Goal: Information Seeking & Learning: Learn about a topic

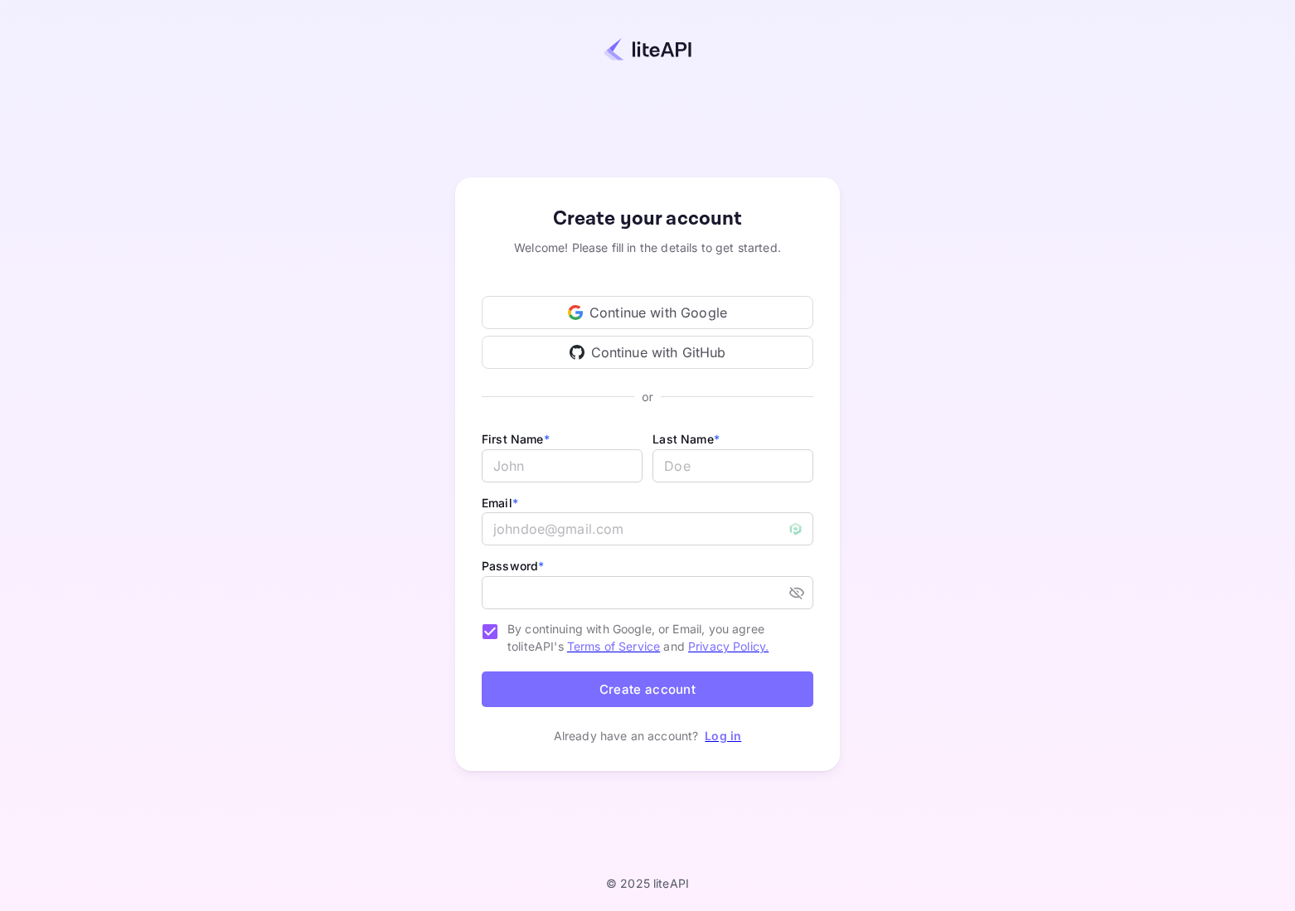
click at [641, 318] on div "Continue with Google" at bounding box center [648, 312] width 332 height 33
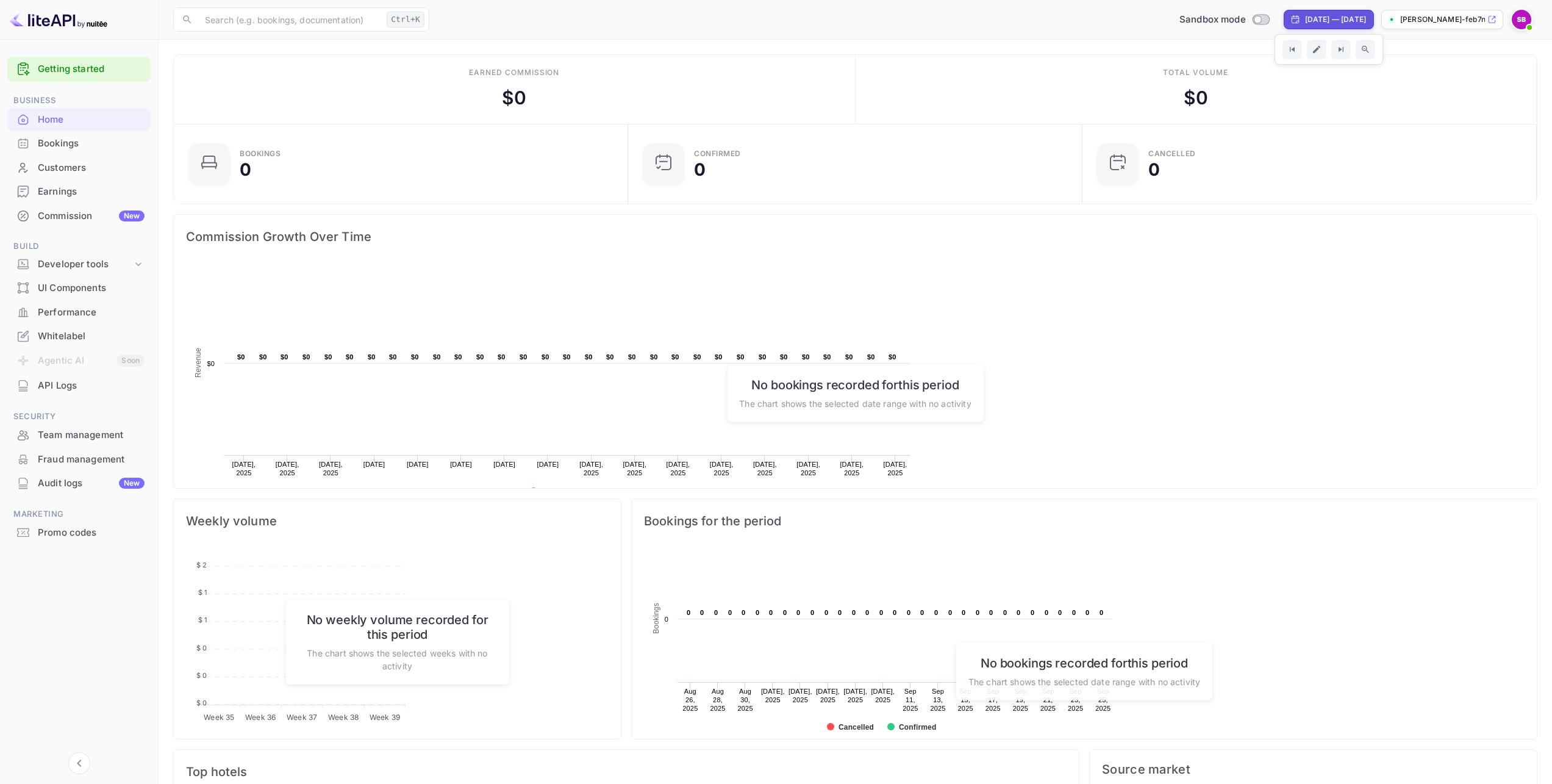
scroll to position [189, 438]
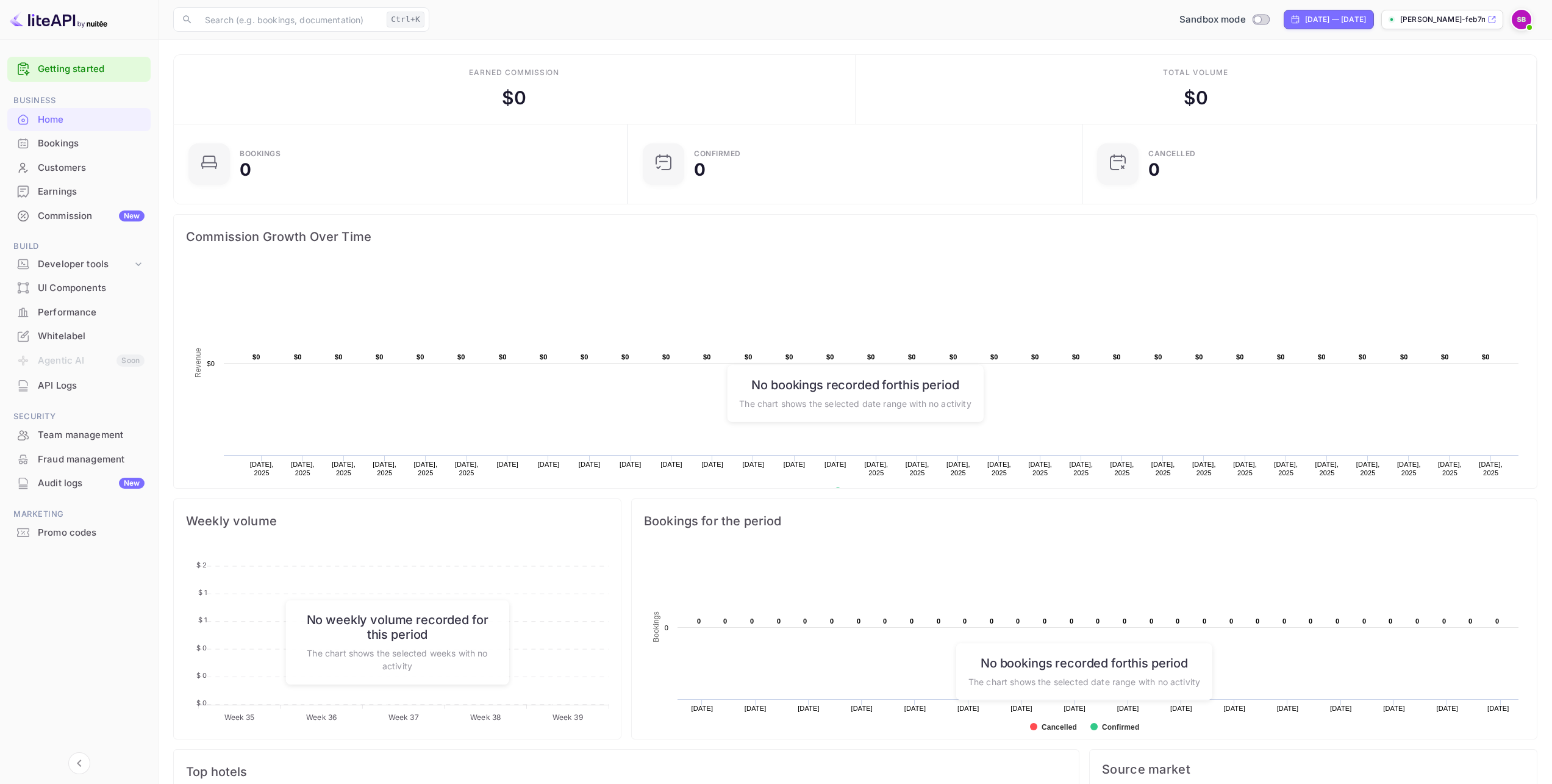
click at [75, 74] on link "Getting started" at bounding box center [90, 69] width 107 height 14
click at [76, 65] on link "Getting started" at bounding box center [90, 69] width 107 height 14
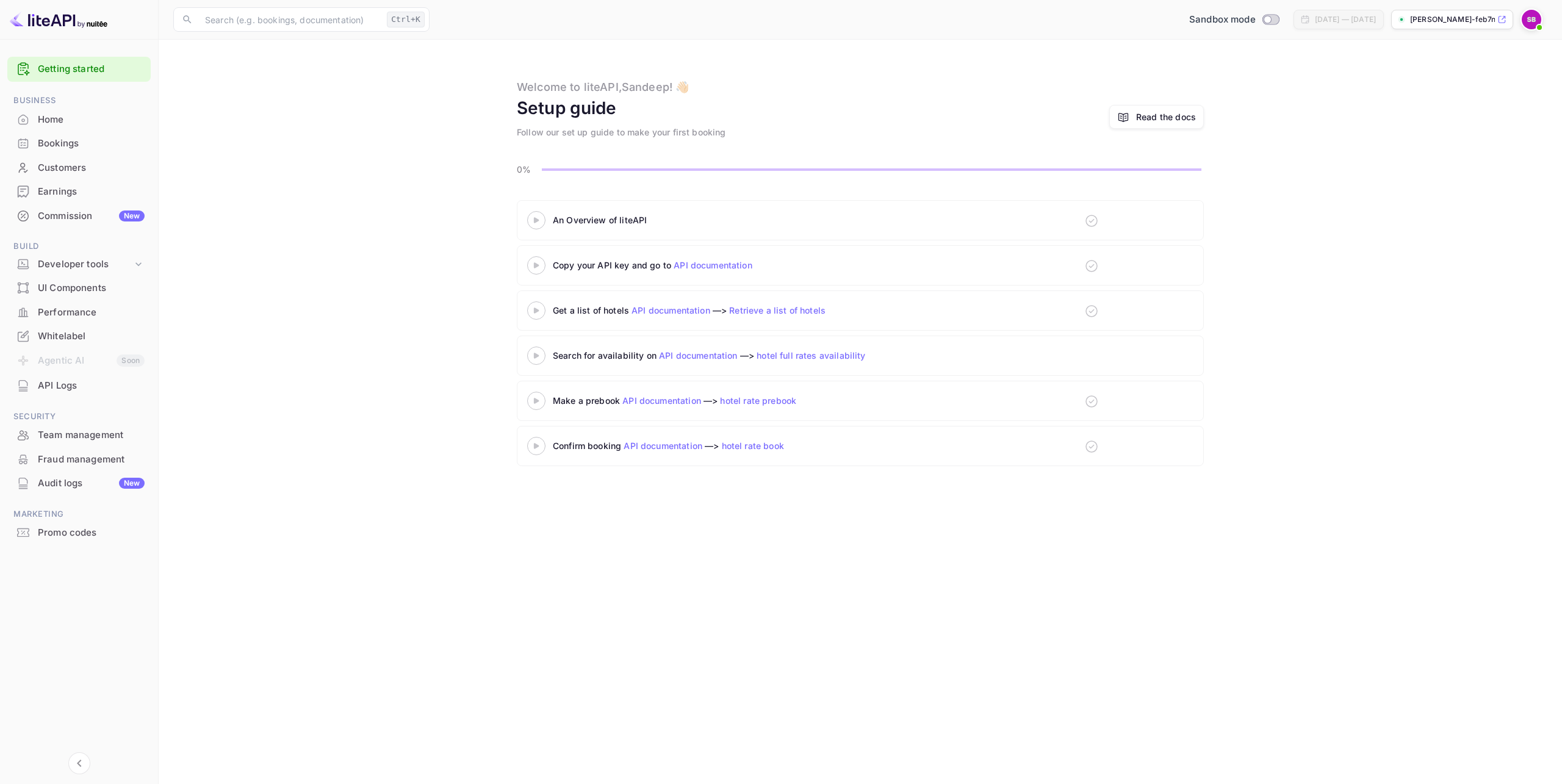
click at [563, 221] on div "An Overview of liteAPI" at bounding box center [705, 219] width 305 height 13
click at [543, 223] on icon at bounding box center [536, 220] width 43 height 6
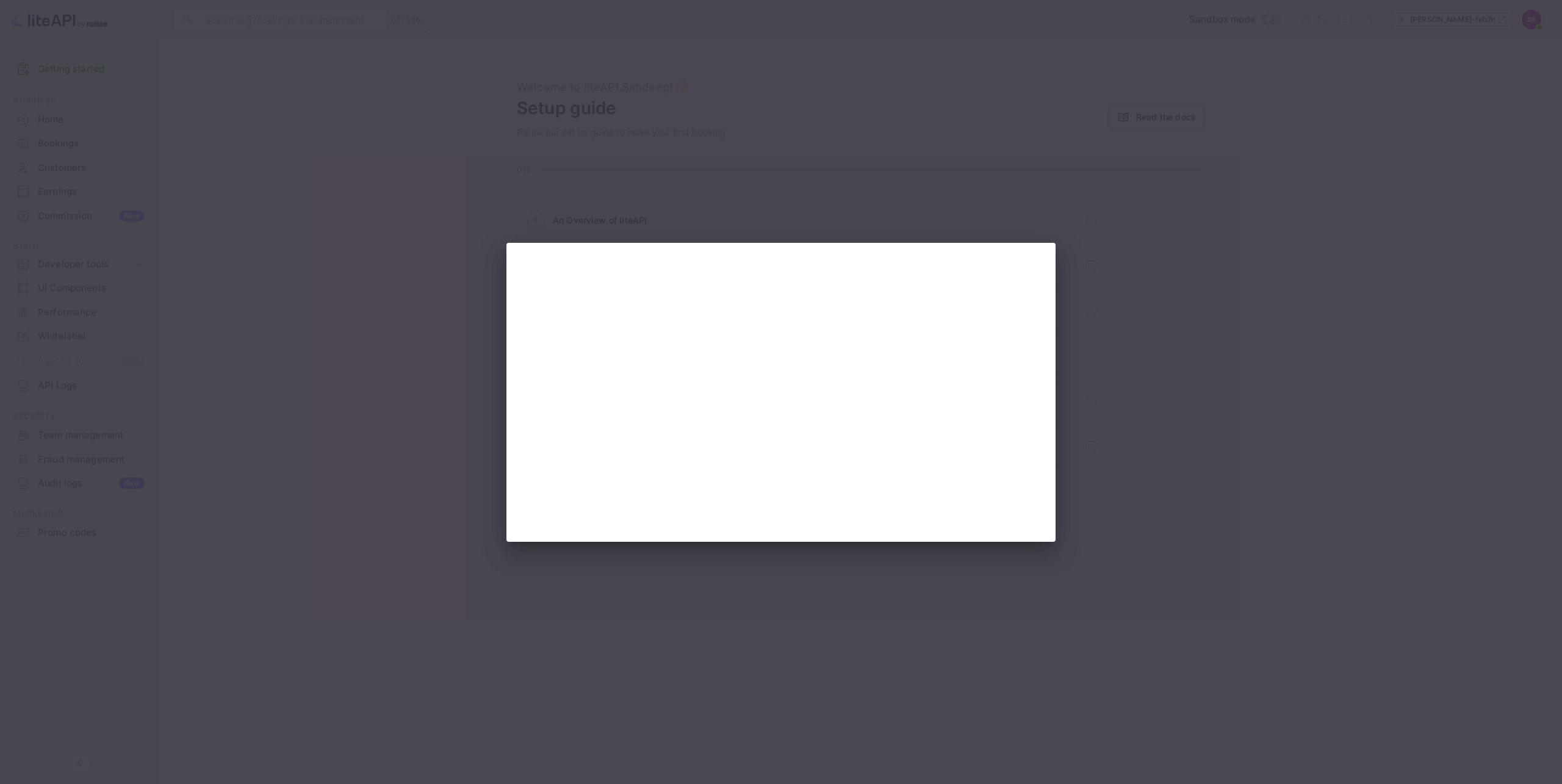
click at [410, 246] on div at bounding box center [781, 392] width 1562 height 784
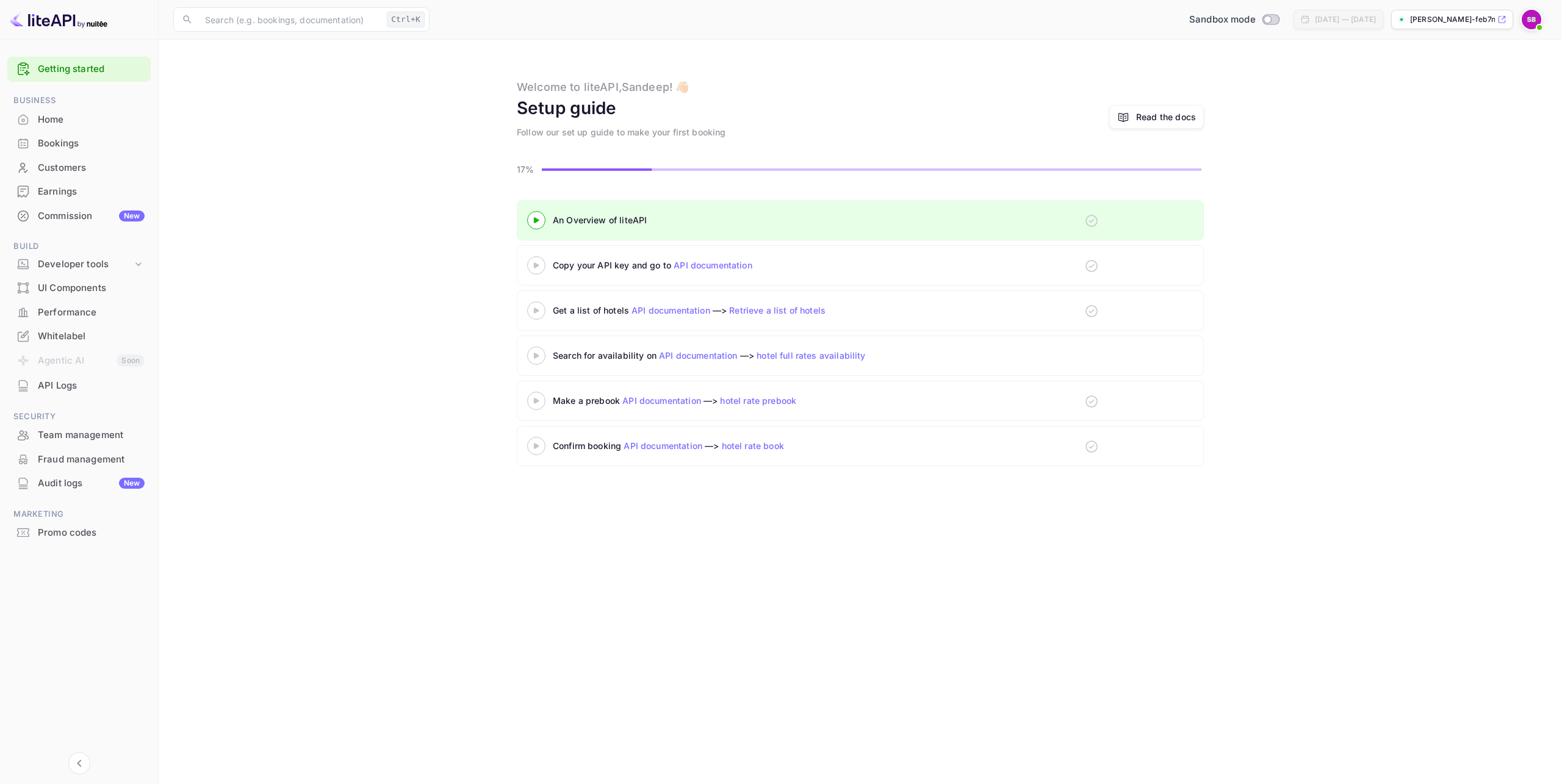
click at [354, 388] on div "An Overview of liteAPI Copy your API key and go to API documentation Get a list…" at bounding box center [860, 335] width 1374 height 271
click at [537, 225] on div at bounding box center [536, 220] width 43 height 15
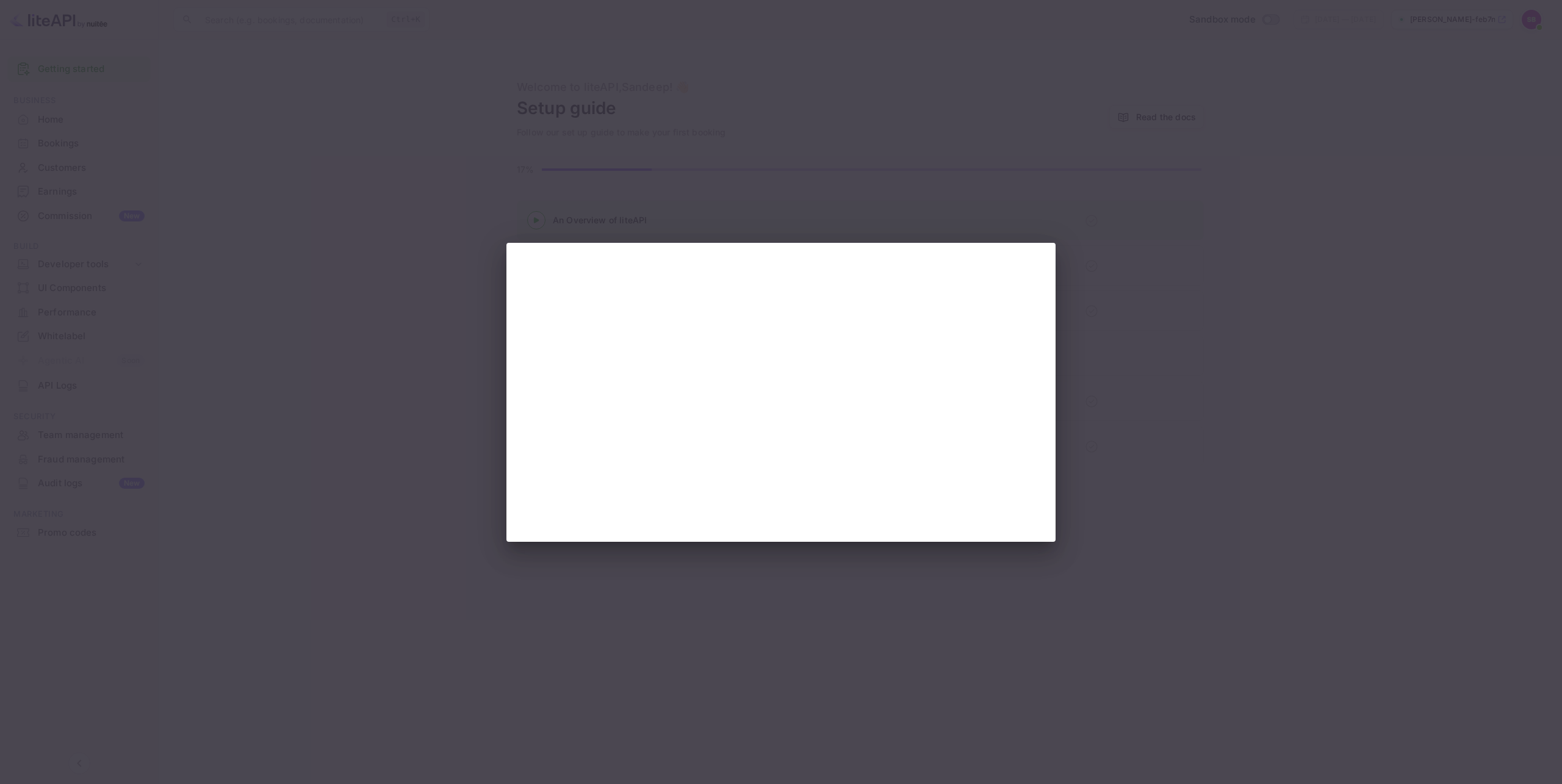
click at [330, 357] on div at bounding box center [781, 392] width 1562 height 784
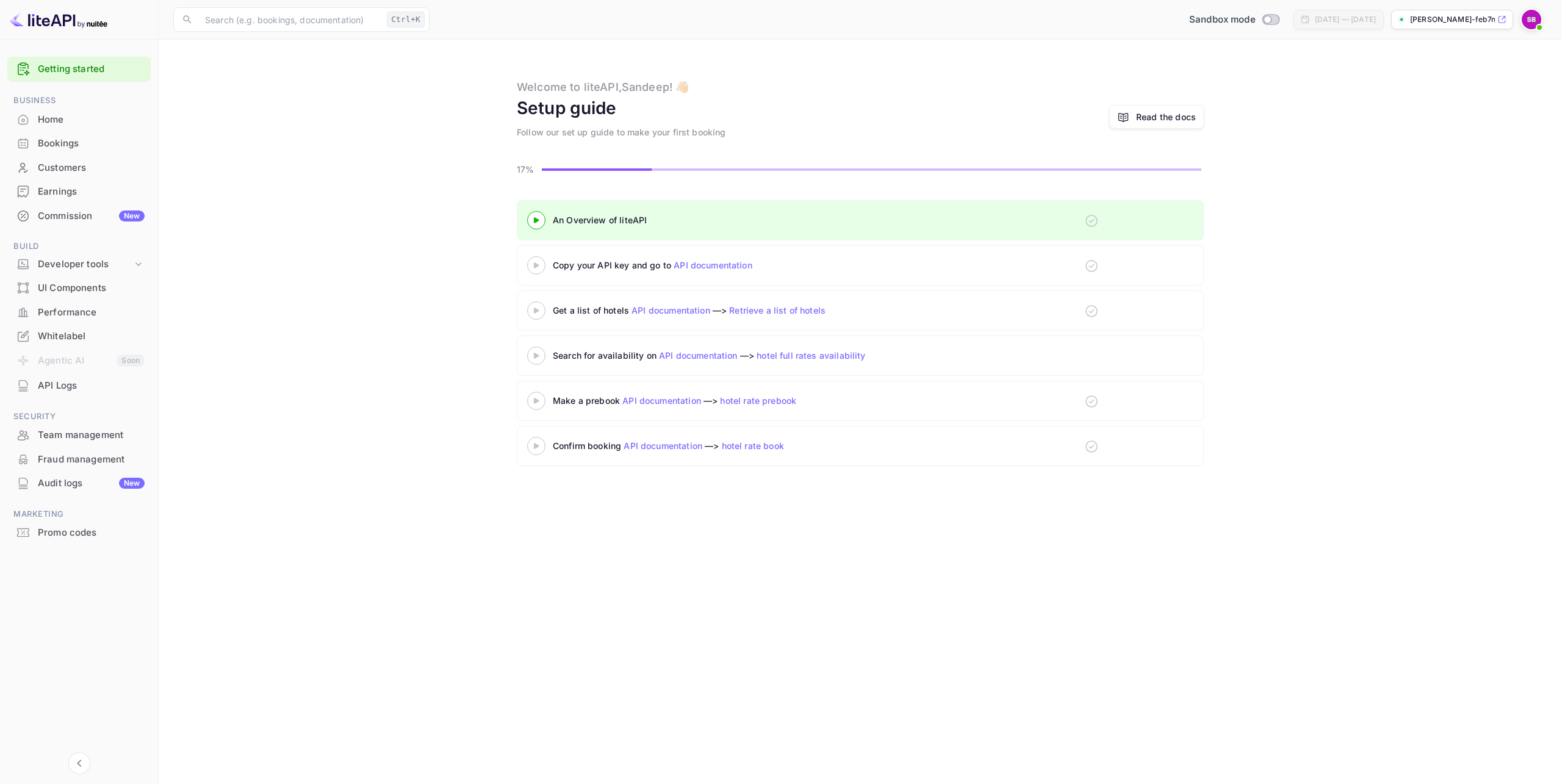
click at [532, 224] on div at bounding box center [536, 220] width 43 height 15
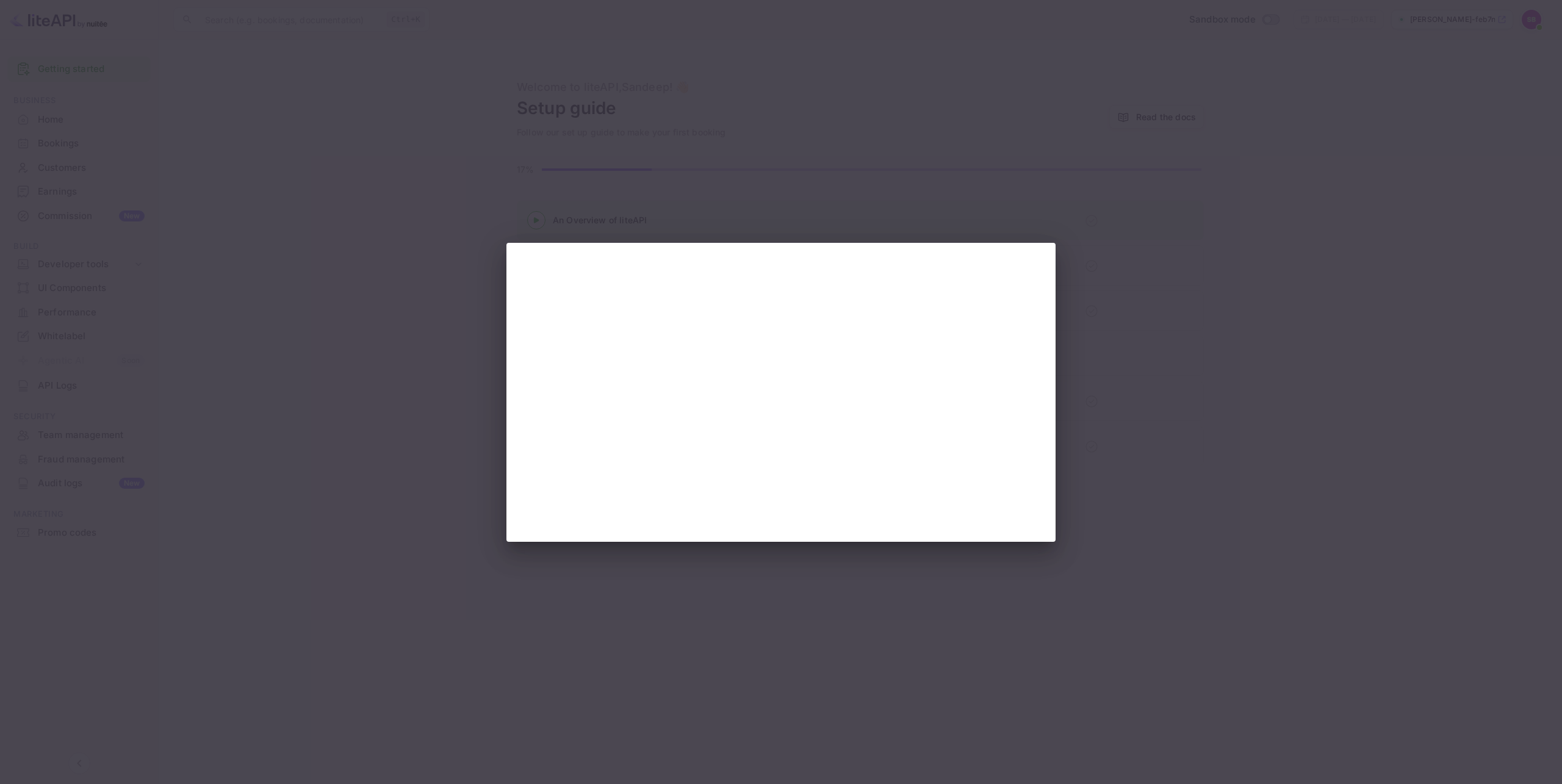
click at [1166, 378] on div at bounding box center [781, 392] width 1562 height 784
click at [452, 269] on div at bounding box center [781, 392] width 1562 height 784
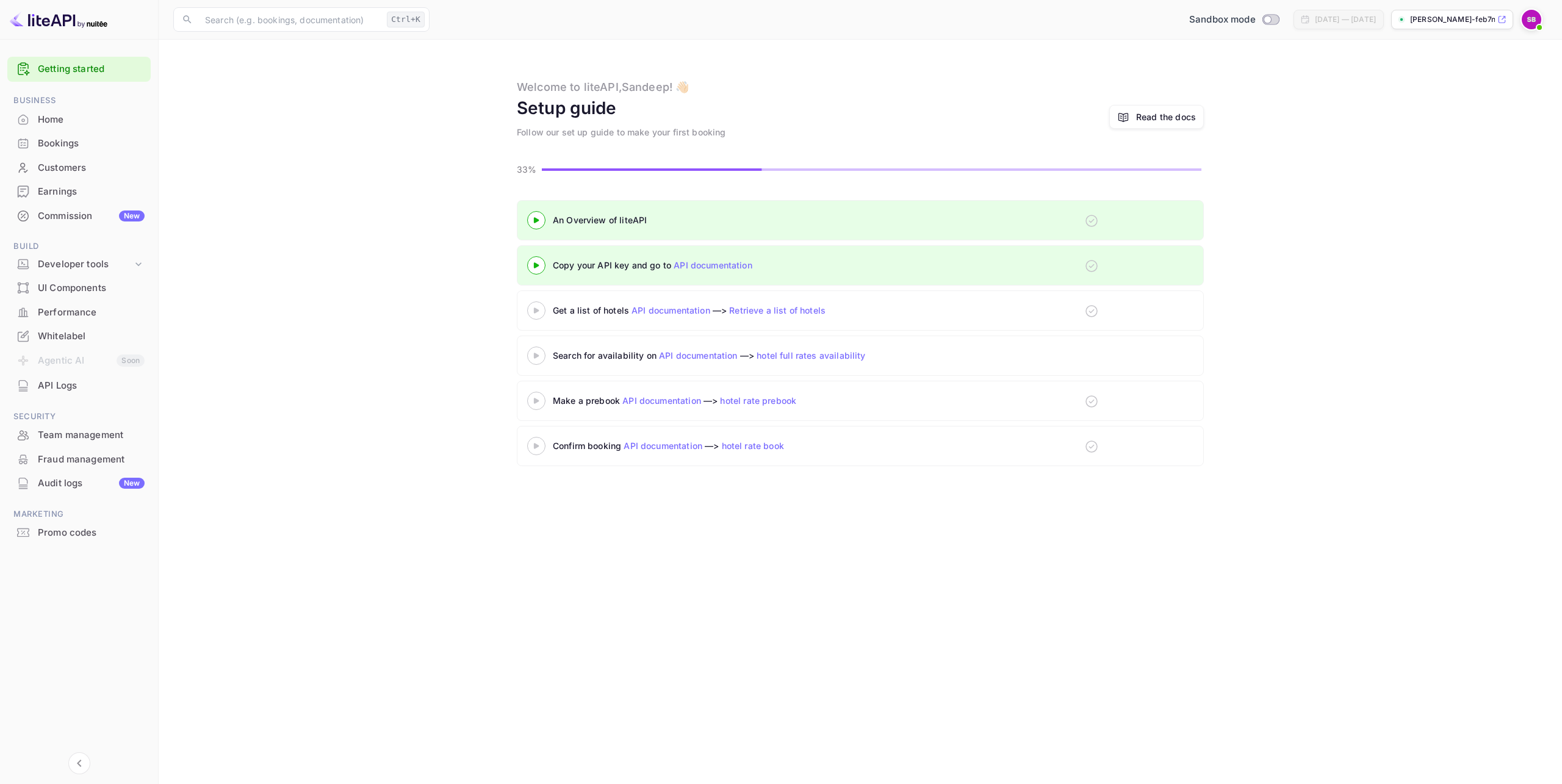
click at [484, 341] on div "An Overview of liteAPI Copy your API key and go to API documentation Get a list…" at bounding box center [860, 335] width 1374 height 271
click at [540, 314] on div at bounding box center [536, 310] width 43 height 15
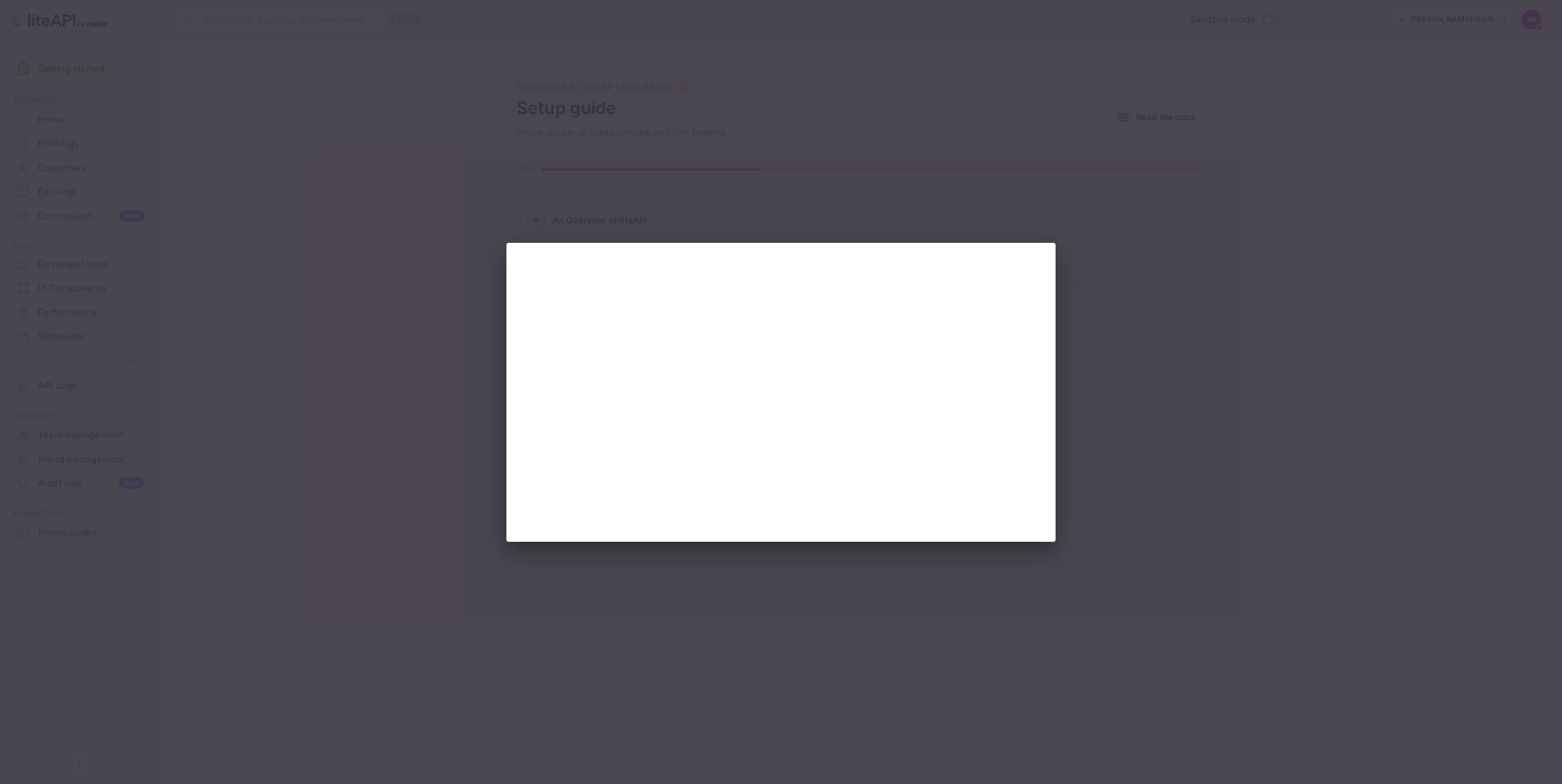
click at [255, 170] on div at bounding box center [781, 392] width 1562 height 784
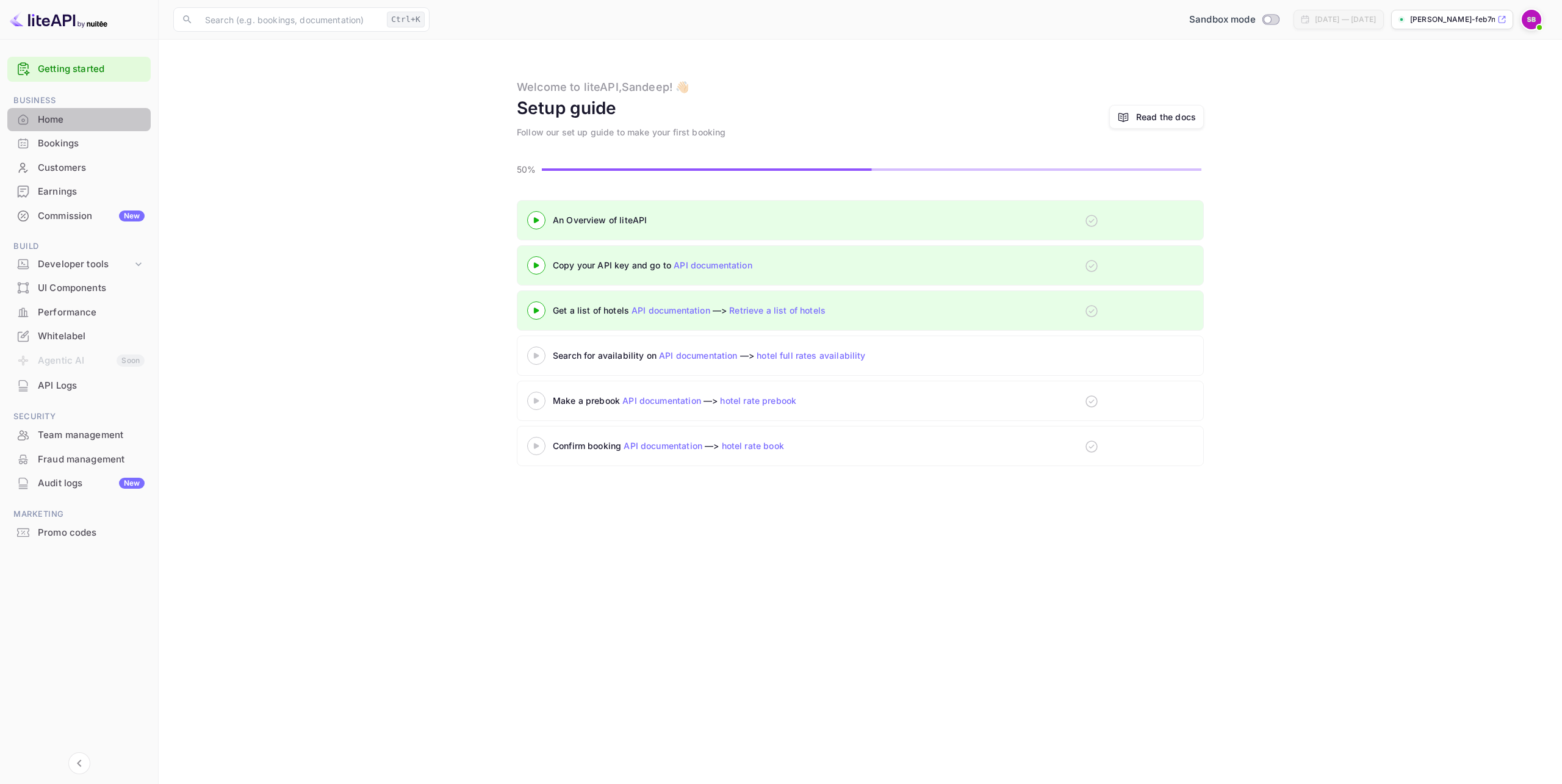
click at [69, 108] on div "Home" at bounding box center [79, 120] width 143 height 24
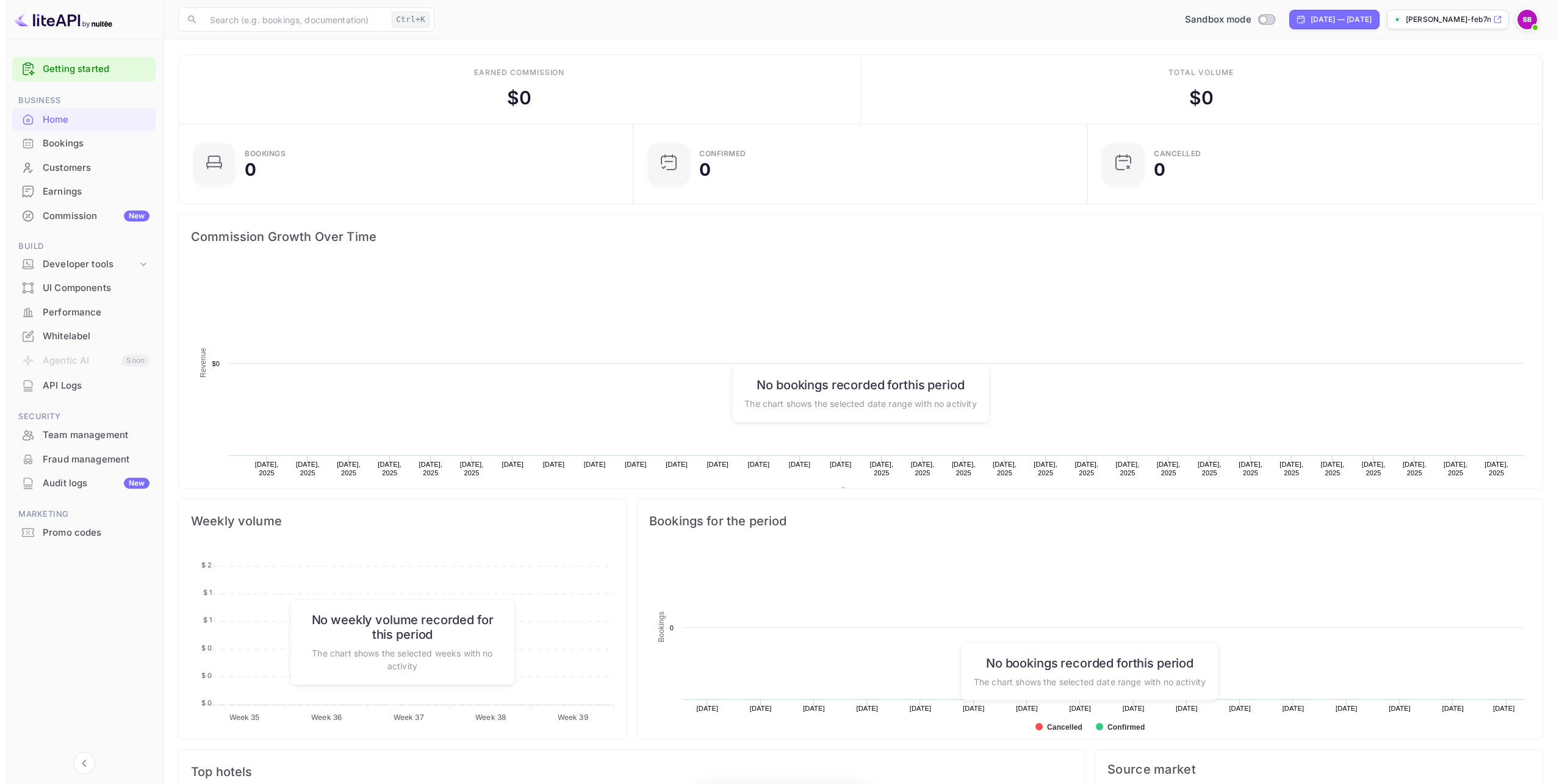
scroll to position [189, 438]
click at [85, 258] on div "Developer tools" at bounding box center [85, 264] width 95 height 14
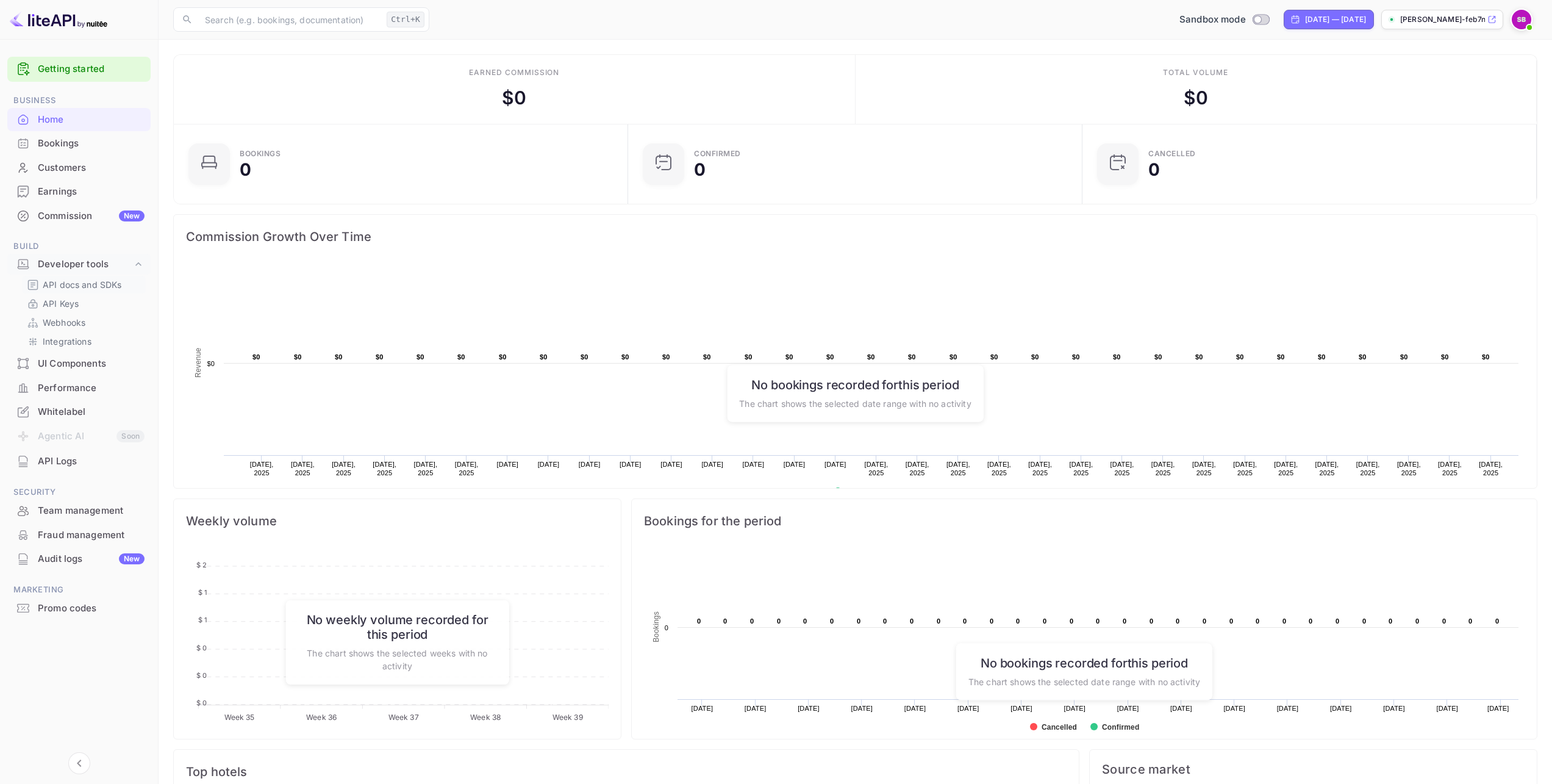
click at [80, 280] on p "API docs and SDKs" at bounding box center [82, 284] width 79 height 13
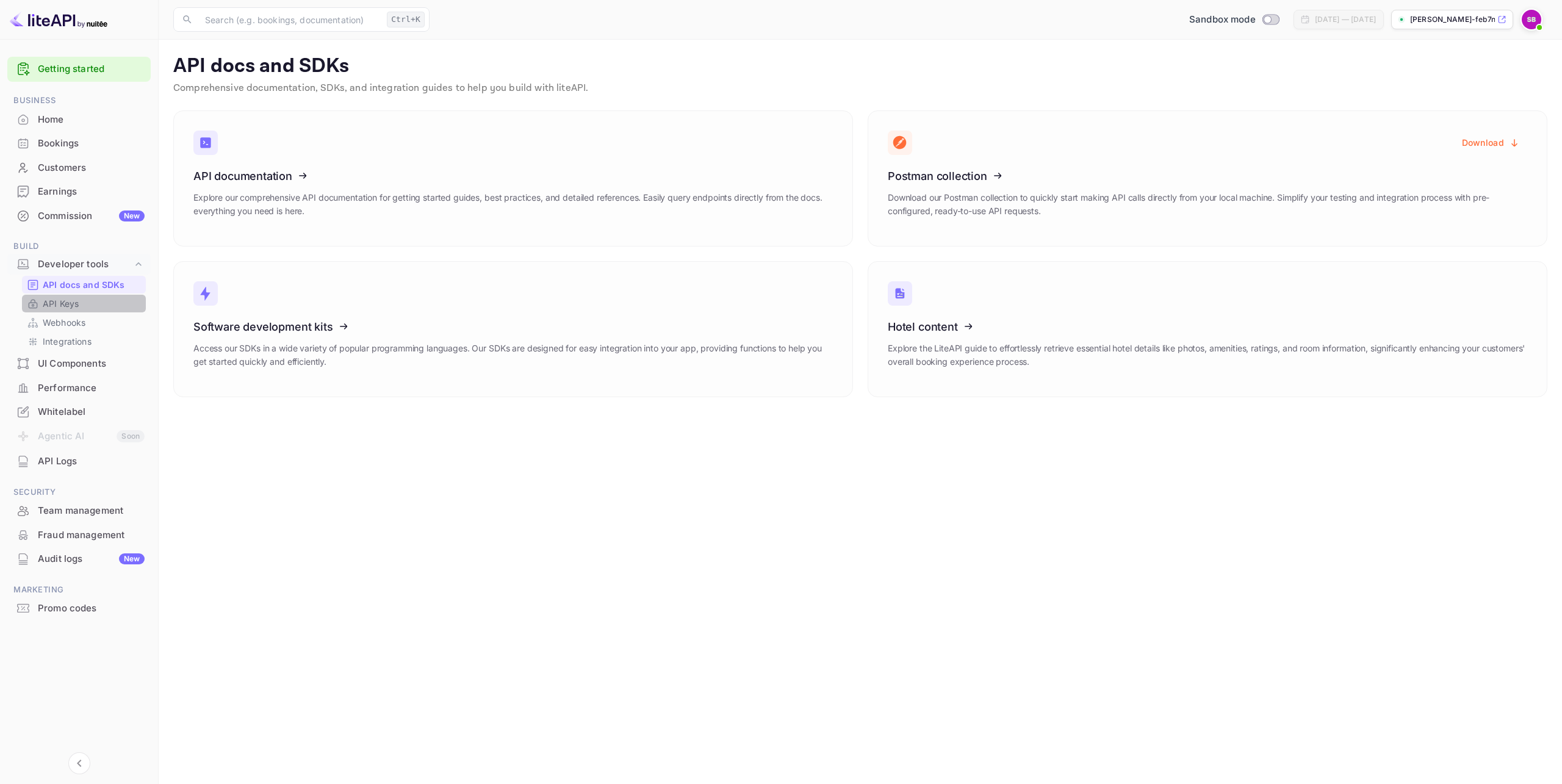
click at [59, 302] on p "API Keys" at bounding box center [60, 303] width 36 height 13
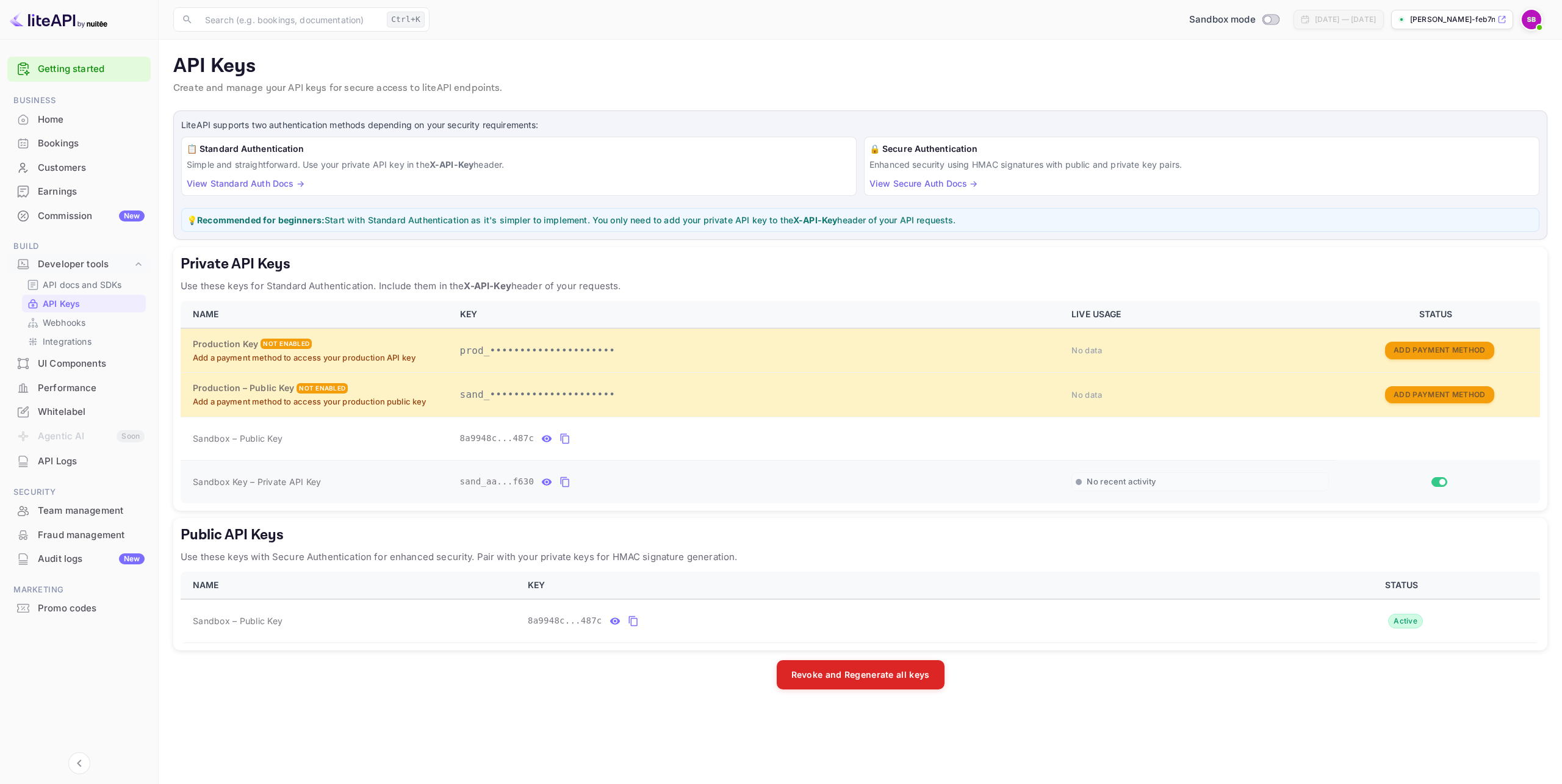
click at [563, 484] on icon "private api keys table" at bounding box center [564, 482] width 11 height 15
click at [66, 321] on p "Webhooks" at bounding box center [64, 322] width 43 height 13
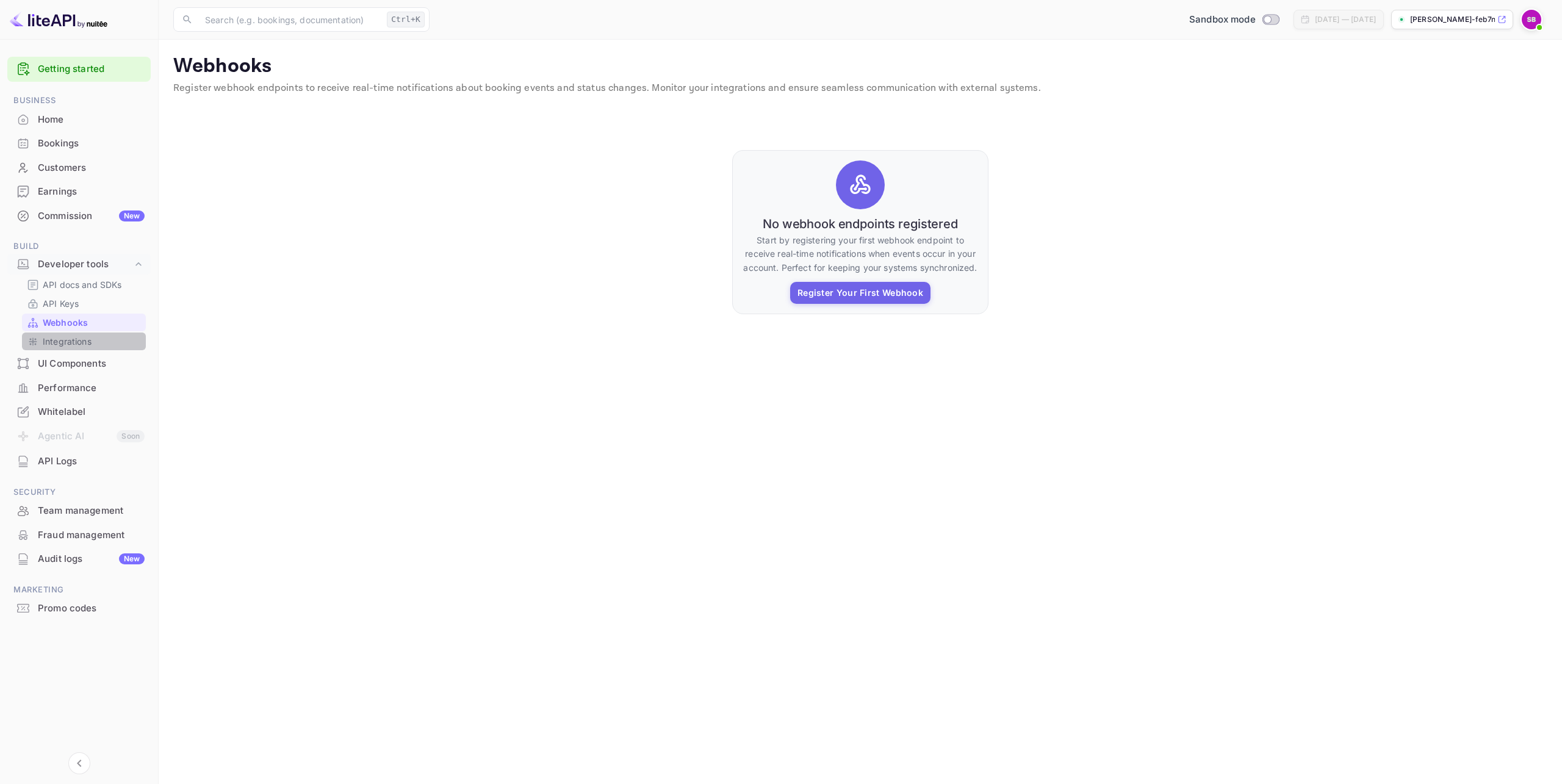
click at [64, 338] on p "Integrations" at bounding box center [67, 341] width 49 height 13
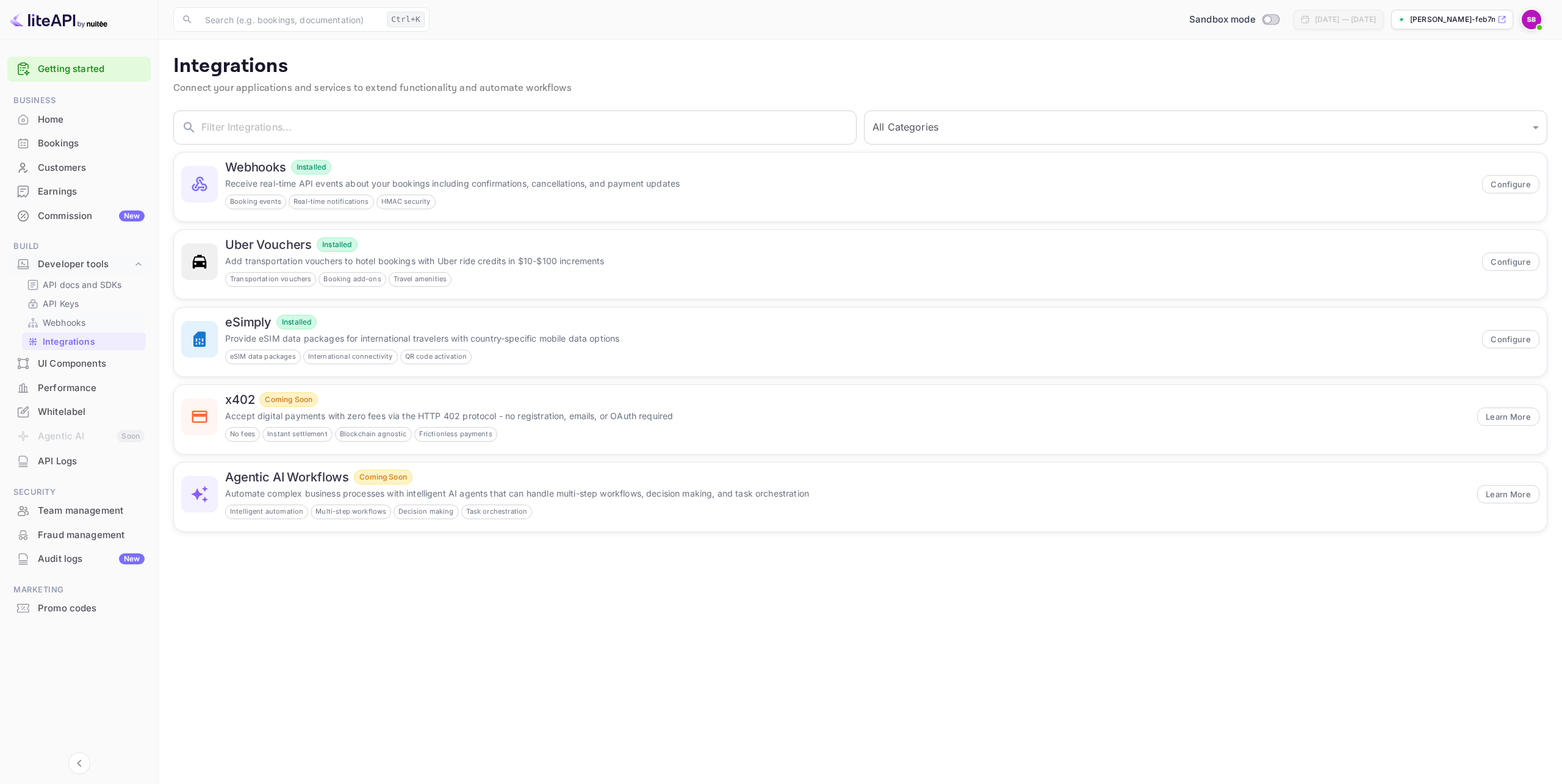
click at [71, 318] on p "Webhooks" at bounding box center [64, 322] width 43 height 13
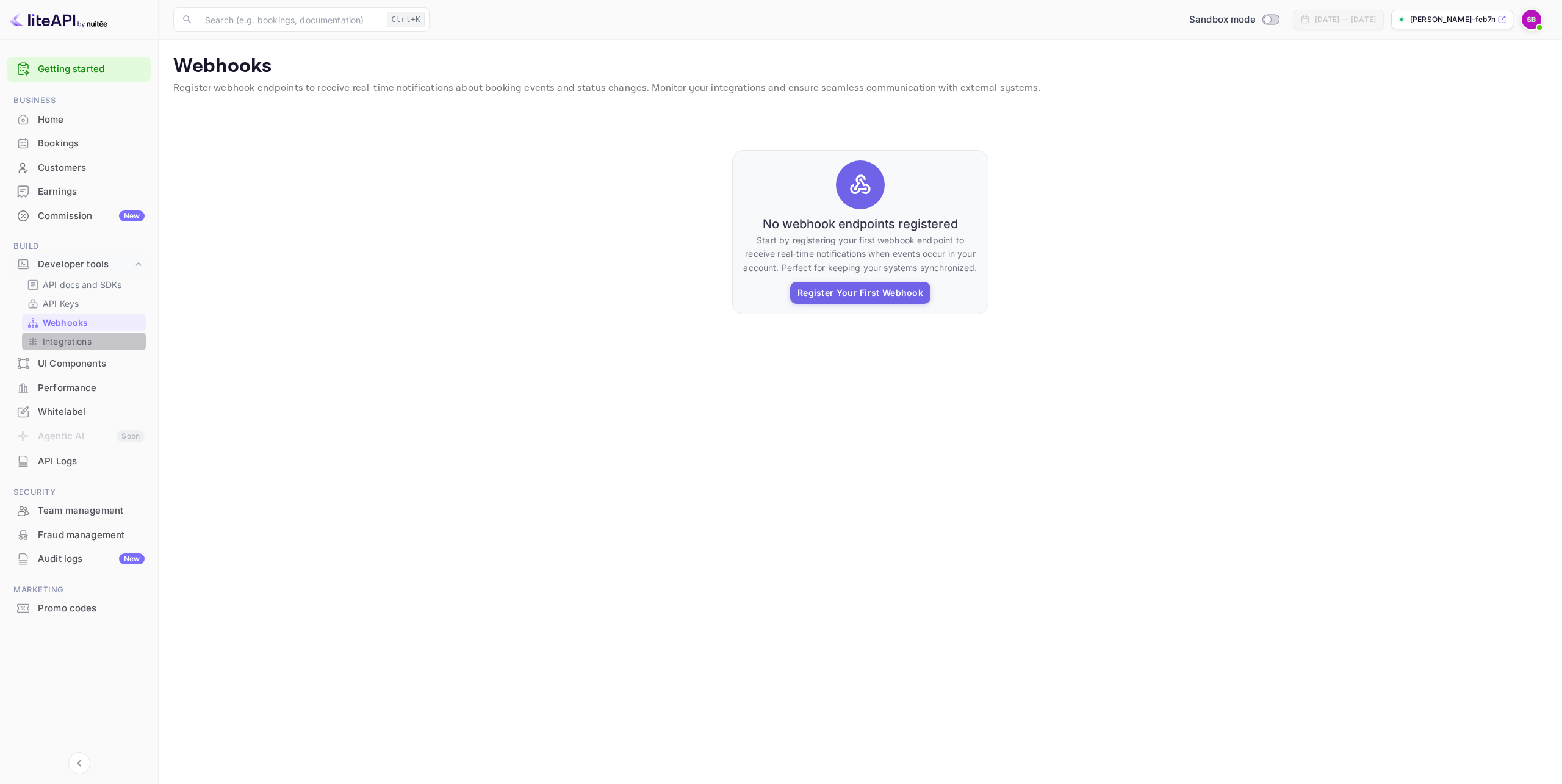
click at [63, 341] on p "Integrations" at bounding box center [67, 341] width 49 height 13
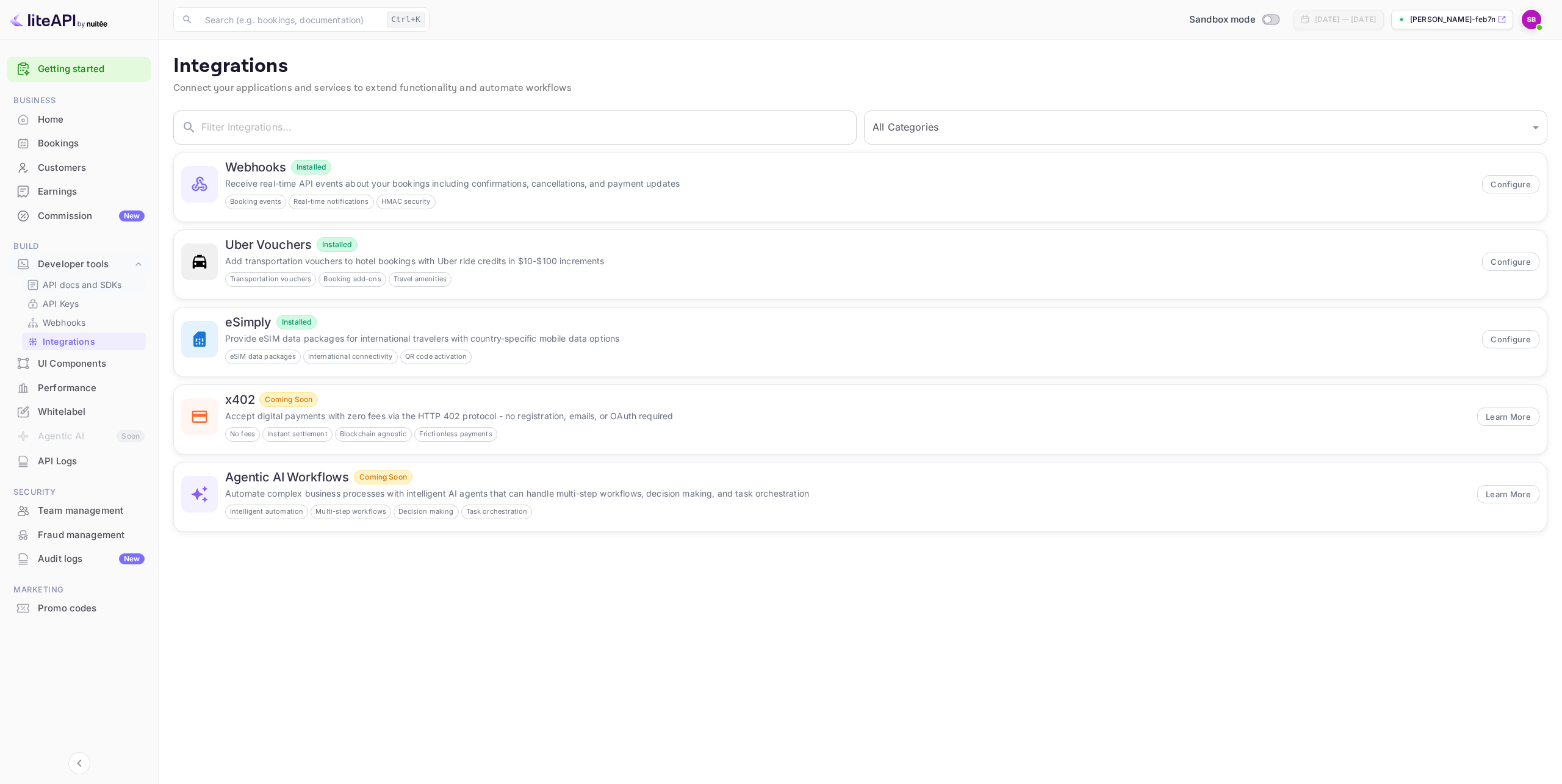
click at [82, 283] on p "API docs and SDKs" at bounding box center [82, 284] width 79 height 13
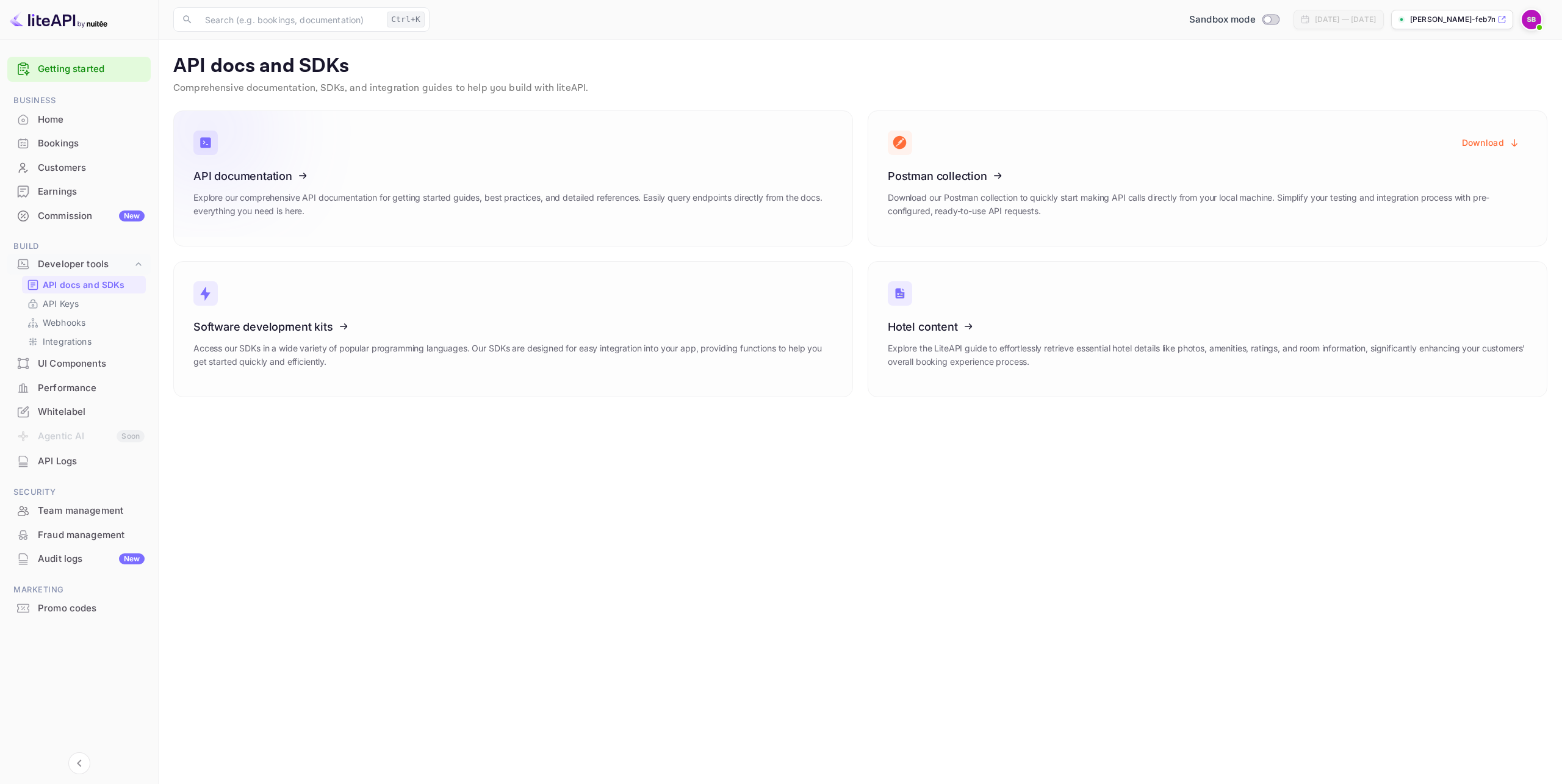
click at [260, 176] on icon at bounding box center [269, 174] width 190 height 126
